Goal: Transaction & Acquisition: Purchase product/service

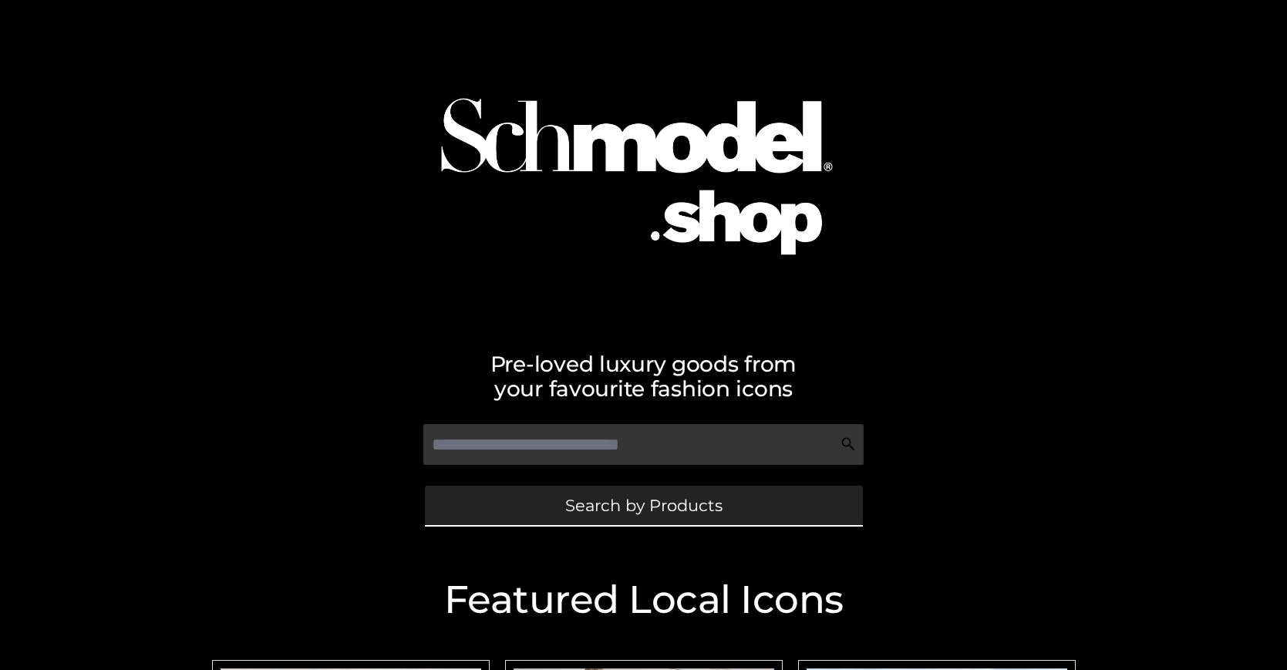
click at [643, 505] on span "Search by Products" at bounding box center [643, 506] width 157 height 16
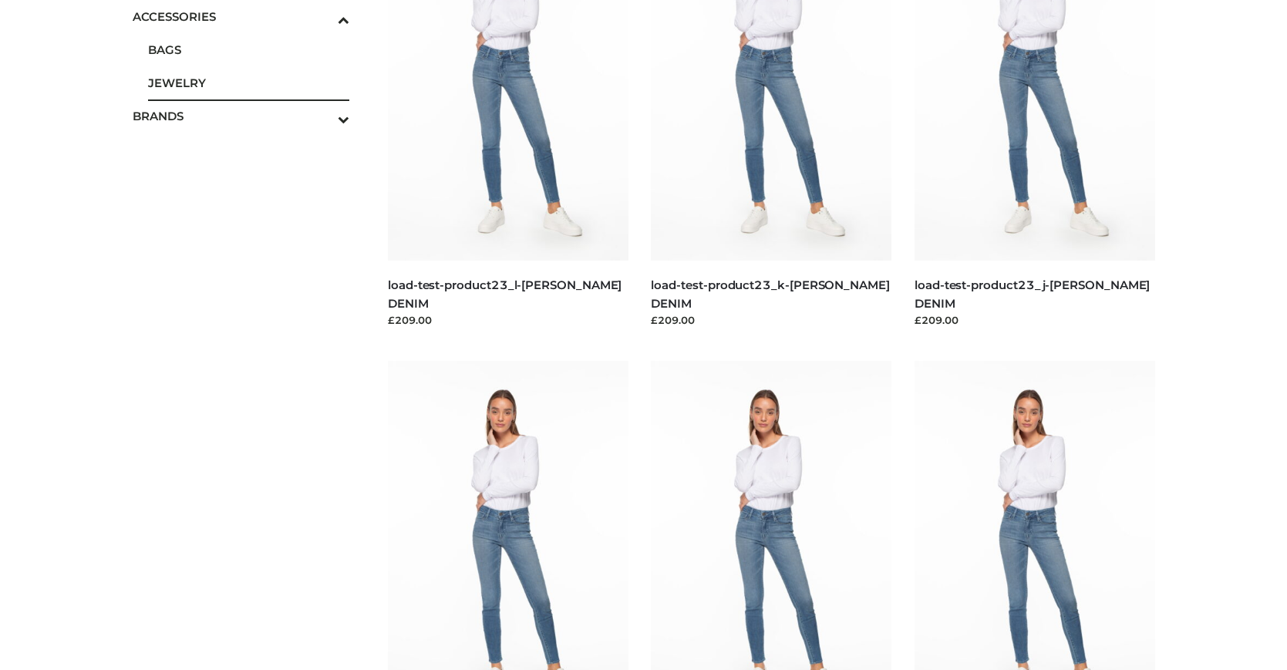
click at [248, 83] on span "JEWELRY" at bounding box center [249, 83] width 202 height 18
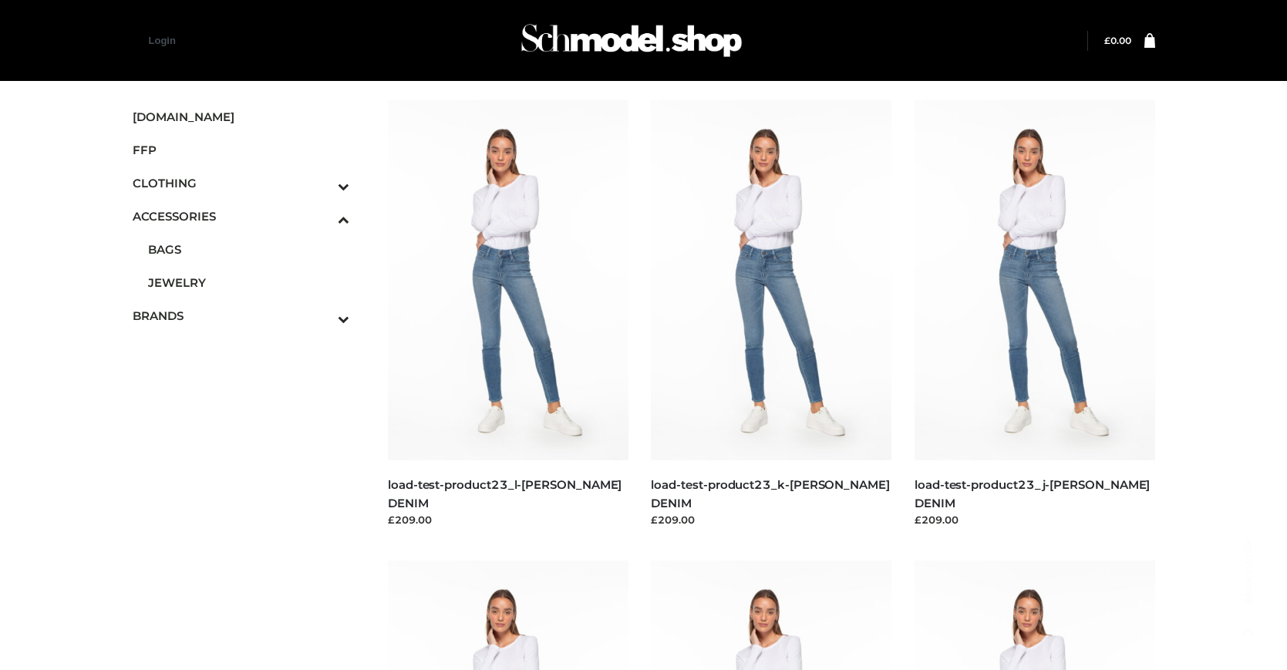
scroll to position [6356, 0]
